Goal: Task Accomplishment & Management: Complete application form

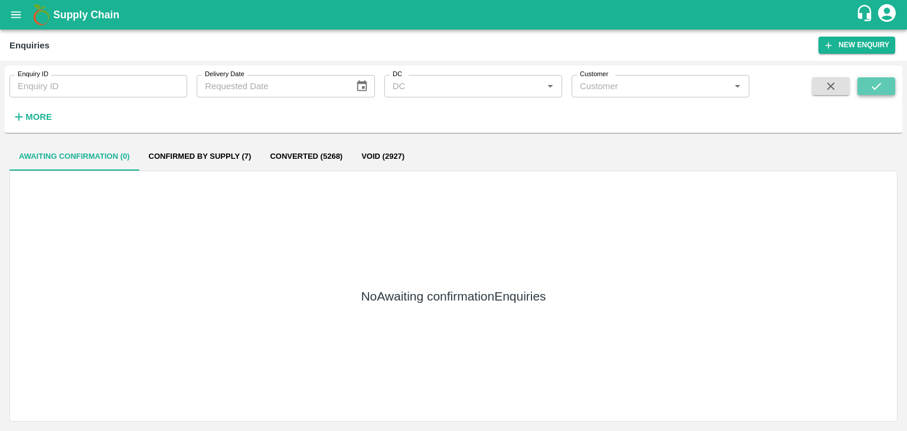
click at [865, 90] on button "submit" at bounding box center [876, 86] width 38 height 18
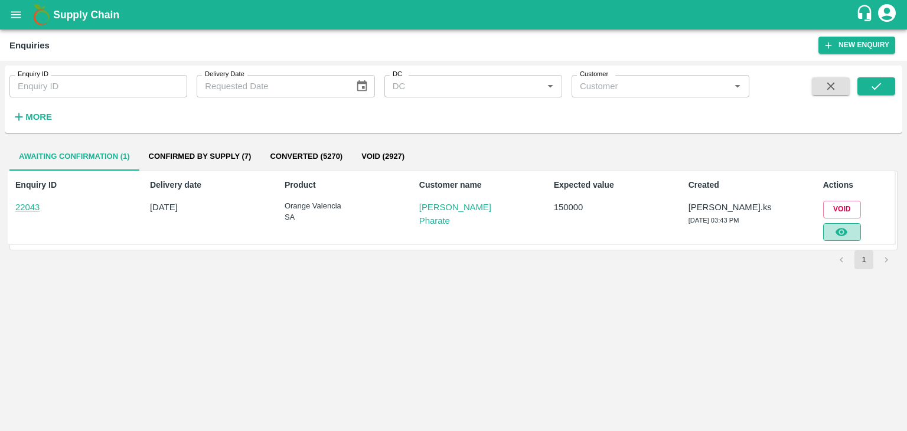
click at [845, 226] on icon "button" at bounding box center [841, 231] width 13 height 13
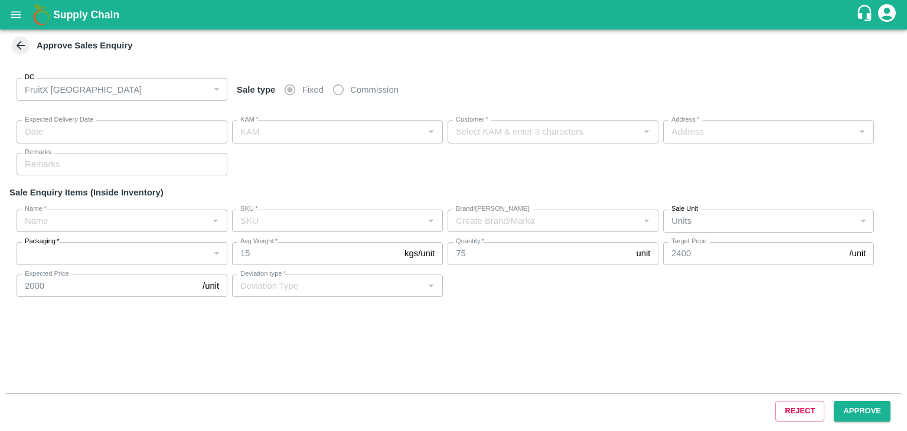
type input "[DATE] 03:45 PM"
type input "[PERSON_NAME].ks"
type input "[PERSON_NAME] Pharate"
type input "At PO Mandavgan Pharata, [GEOGRAPHIC_DATA], [GEOGRAPHIC_DATA] ,[GEOGRAPHIC_DATA…"
type input "Orange Valencia SA"
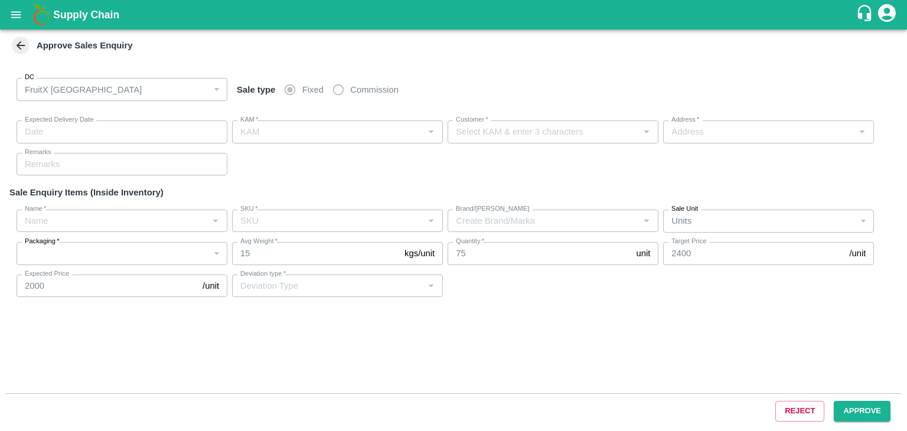
type input "72CT"
type input "LP FTI"
type input "Others"
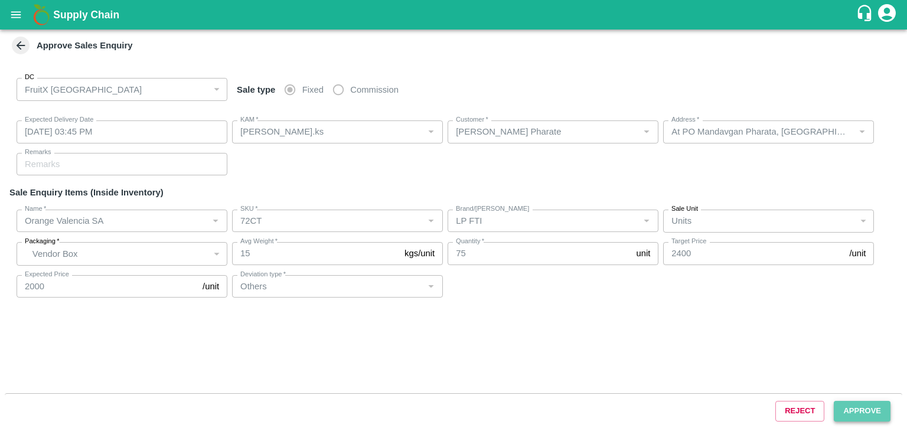
click at [864, 407] on button "Approve" at bounding box center [862, 411] width 57 height 21
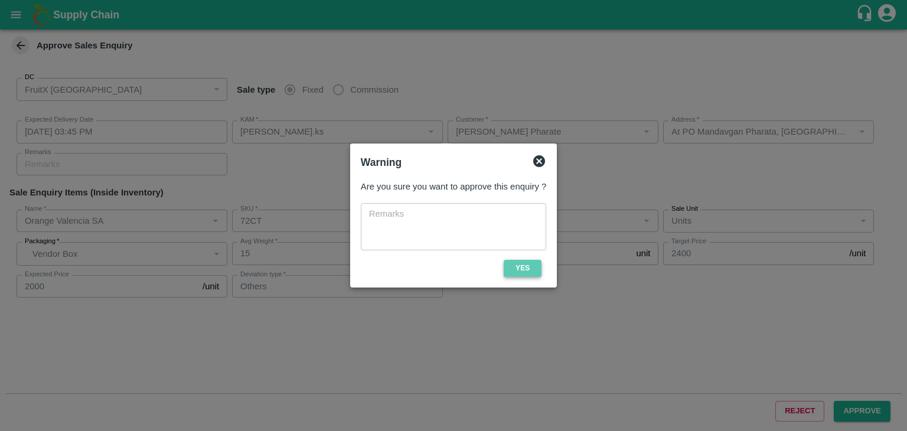
click at [538, 267] on button "Yes" at bounding box center [523, 268] width 38 height 17
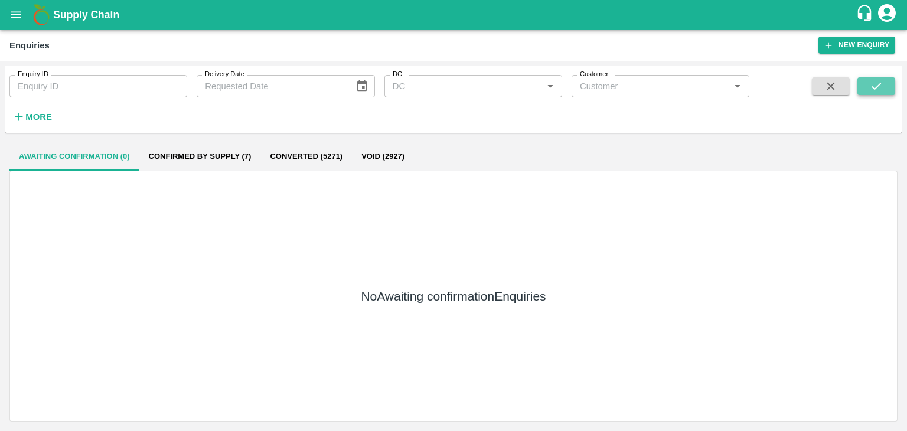
click at [871, 90] on icon "submit" at bounding box center [876, 86] width 13 height 13
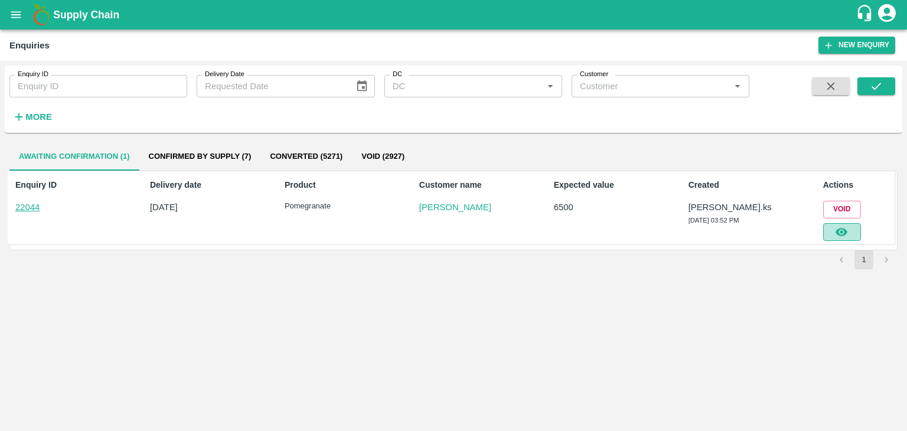
click at [845, 230] on icon "button" at bounding box center [841, 232] width 12 height 8
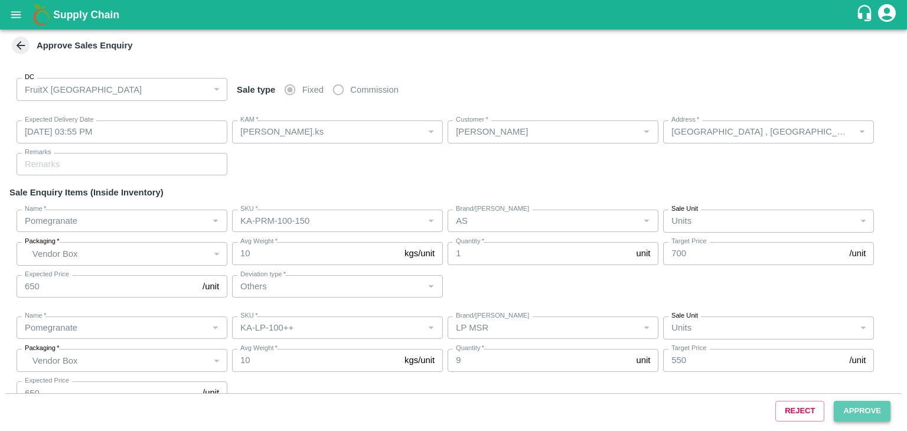
click at [865, 411] on button "Approve" at bounding box center [862, 411] width 57 height 21
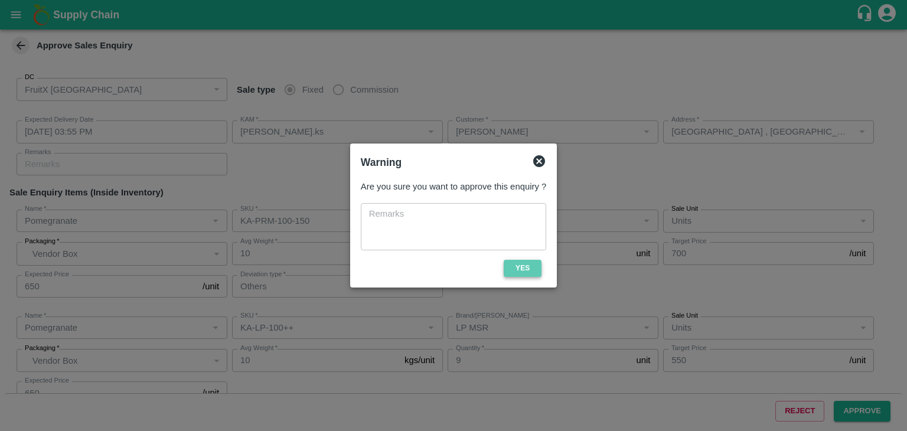
click at [524, 265] on button "Yes" at bounding box center [523, 268] width 38 height 17
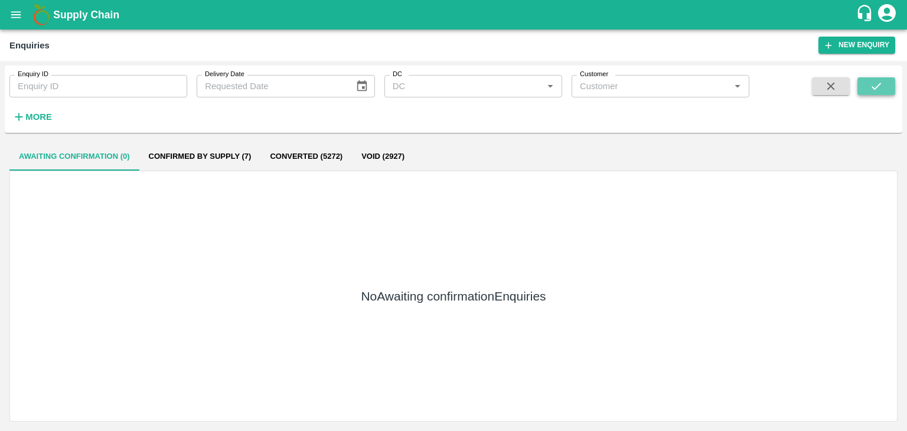
click at [876, 81] on icon "submit" at bounding box center [876, 86] width 13 height 13
